Goal: Check status: Check status

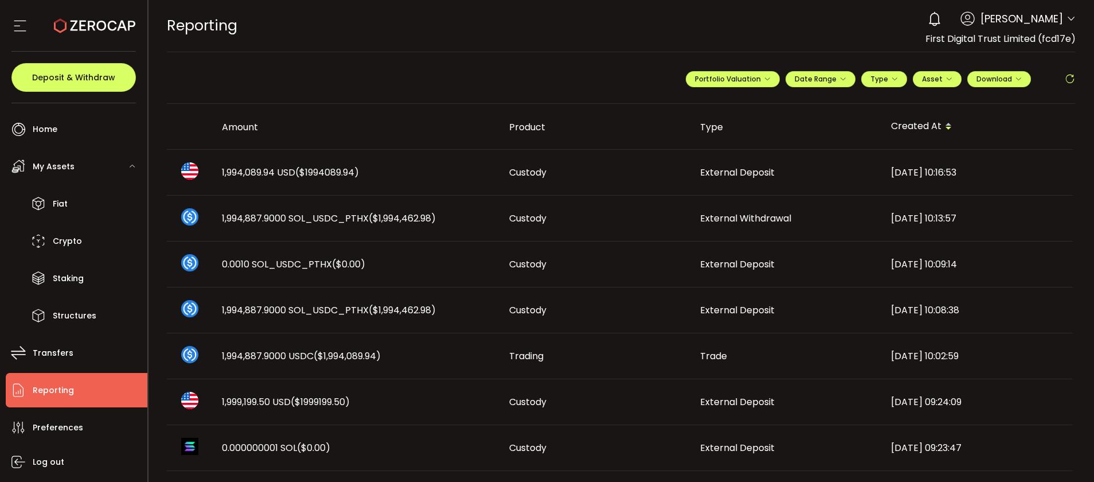
click at [245, 173] on span "1,994,089.94 USD ($1994089.94)" at bounding box center [290, 172] width 137 height 13
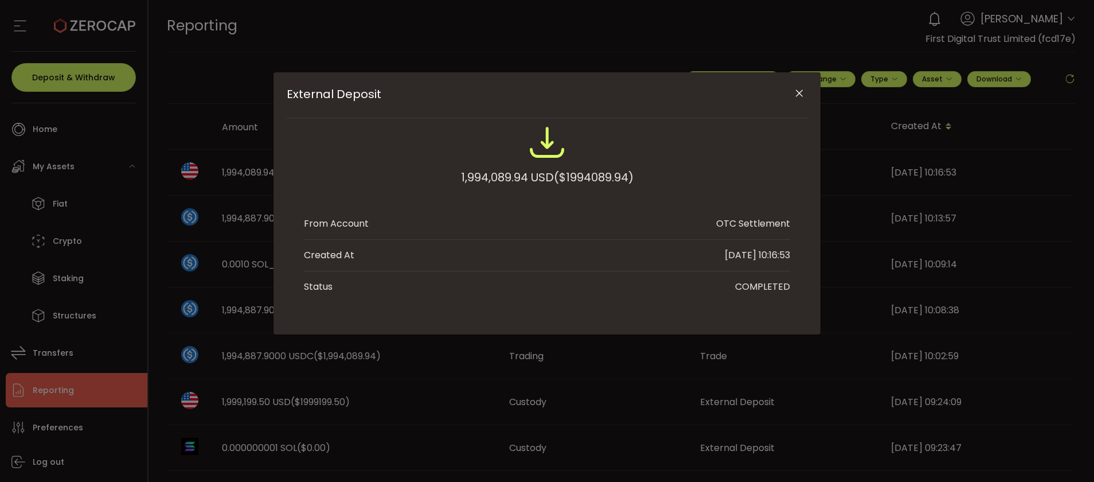
click at [491, 171] on div "1,994,089.94 USD ($1994089.94)" at bounding box center [547, 177] width 173 height 21
copy div "1,994,089.94"
